Goal: Information Seeking & Learning: Learn about a topic

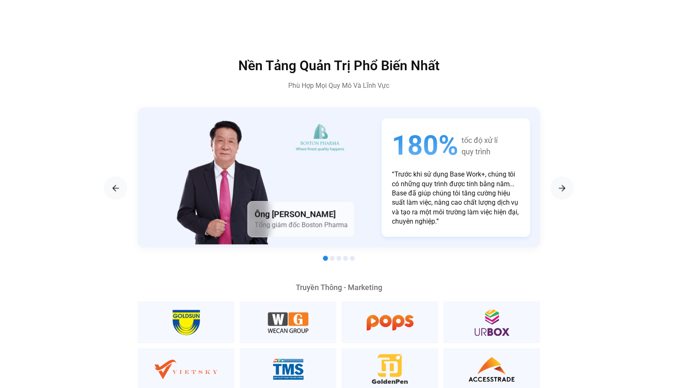
scroll to position [1405, 0]
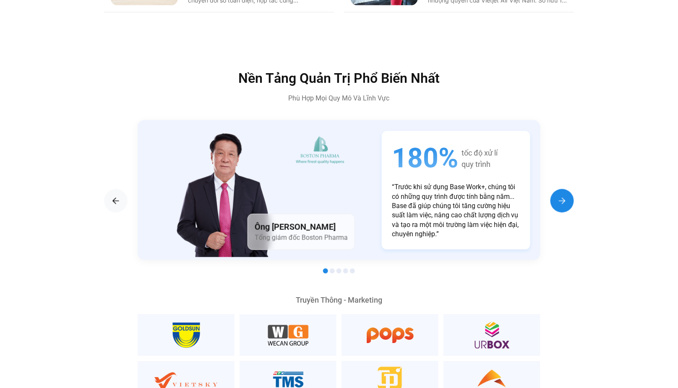
click at [566, 196] on img "Next slide" at bounding box center [563, 201] width 10 height 10
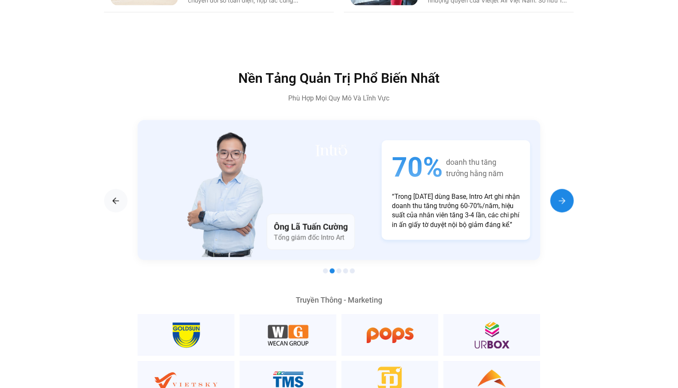
click at [566, 196] on img "Next slide" at bounding box center [563, 201] width 10 height 10
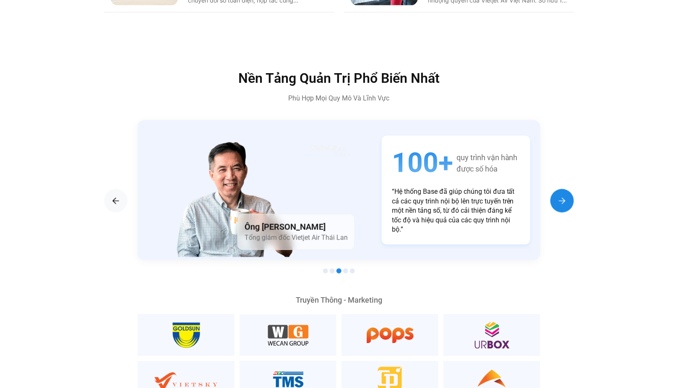
click at [566, 196] on img "Next slide" at bounding box center [563, 201] width 10 height 10
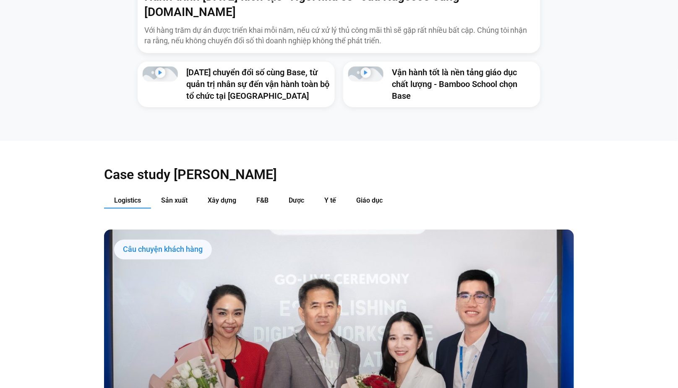
scroll to position [814, 0]
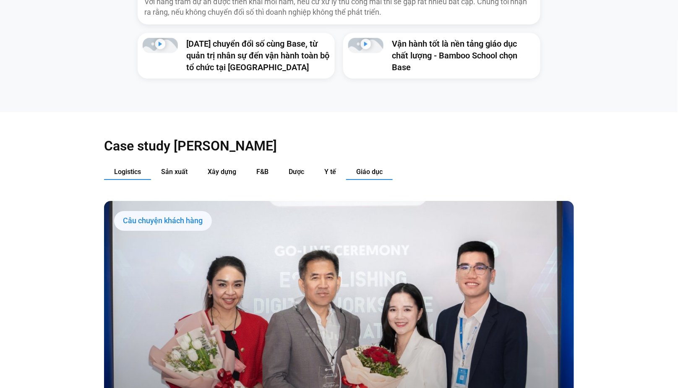
click at [353, 164] on button "Giáo dục" at bounding box center [369, 172] width 47 height 16
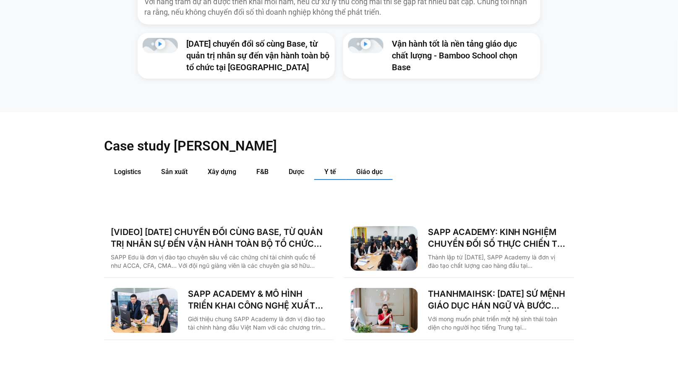
click at [331, 164] on button "Y tế" at bounding box center [330, 172] width 32 height 16
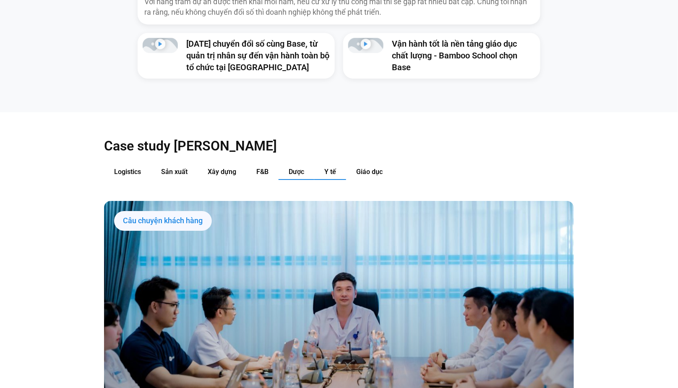
click at [308, 164] on button "Dược" at bounding box center [297, 172] width 36 height 16
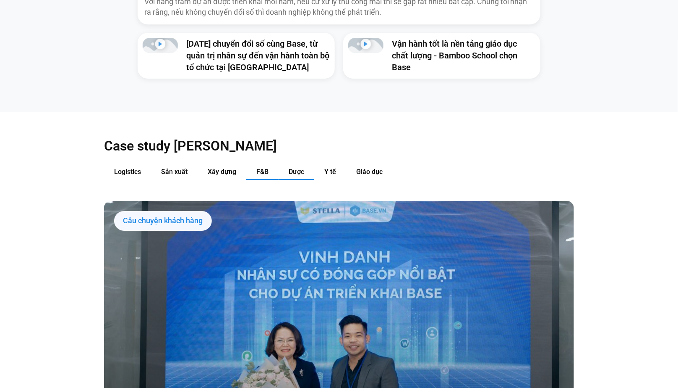
click at [274, 164] on button "F&B" at bounding box center [262, 172] width 32 height 16
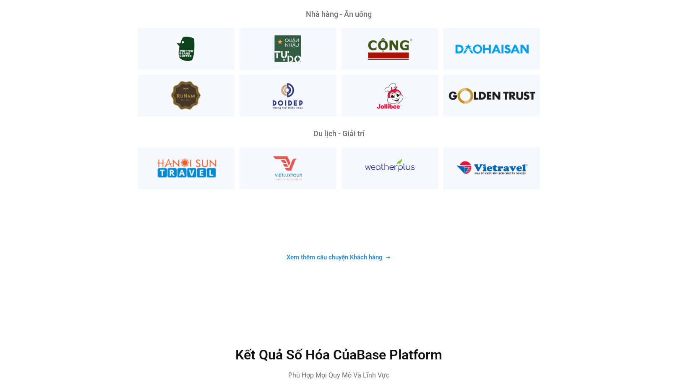
scroll to position [2425, 0]
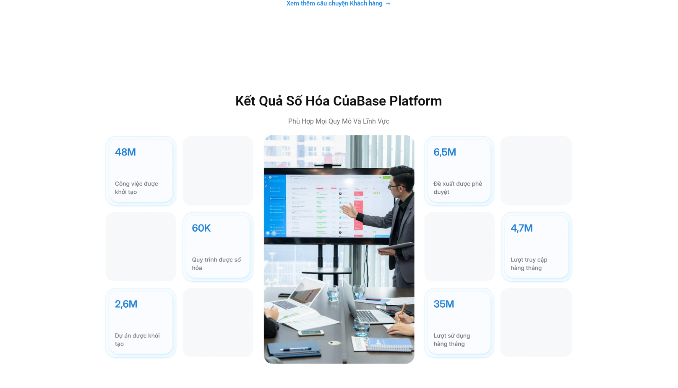
click at [529, 59] on div "Kết Quả Số Hóa Của Base Platform Phù Hợp Mọi Quy Mô Và Lĩnh Vực" at bounding box center [339, 228] width 678 height 338
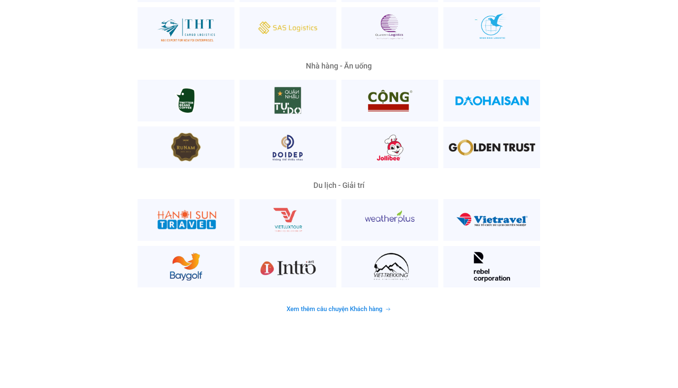
scroll to position [2229, 0]
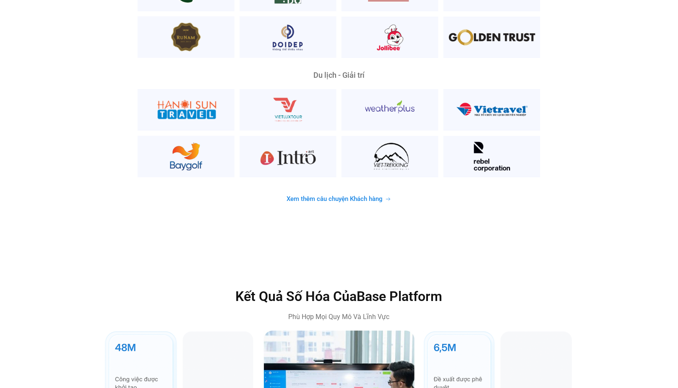
click at [371, 196] on span "Xem thêm câu chuyện Khách hàng" at bounding box center [335, 199] width 96 height 6
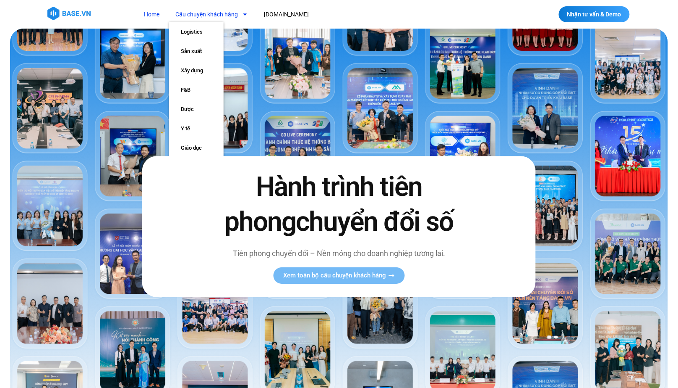
click at [217, 13] on link "Câu chuyện khách hàng" at bounding box center [211, 15] width 85 height 16
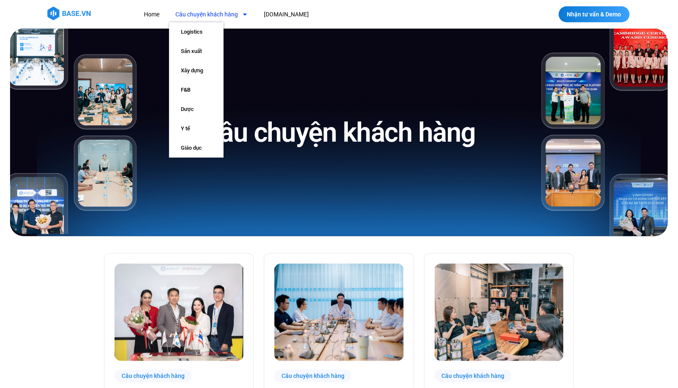
click at [325, 15] on nav "Home Câu chuyện khách hàng Logistics Sản xuất Xây dựng F&B Dược Y tế Giáo dục […" at bounding box center [300, 15] width 325 height 16
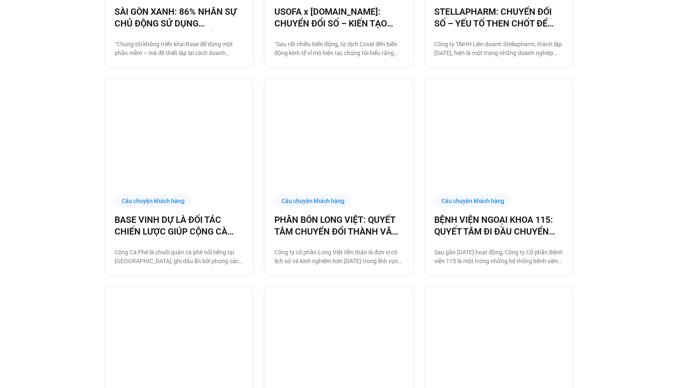
scroll to position [673, 0]
